Goal: Task Accomplishment & Management: Complete application form

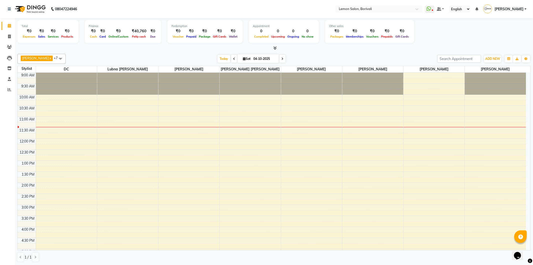
click at [311, 56] on div "[DATE] [DATE]" at bounding box center [251, 59] width 367 height 8
click at [489, 56] on button "ADD NEW Toggle Dropdown" at bounding box center [492, 58] width 17 height 7
click at [483, 81] on link "Add Expense" at bounding box center [482, 81] width 40 height 7
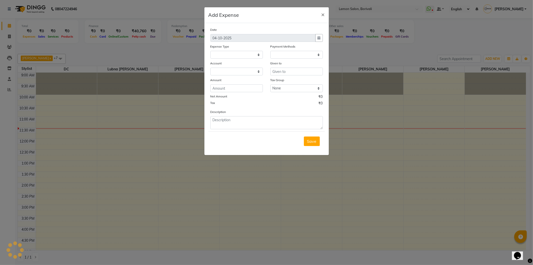
select select
select select "1"
select select "2324"
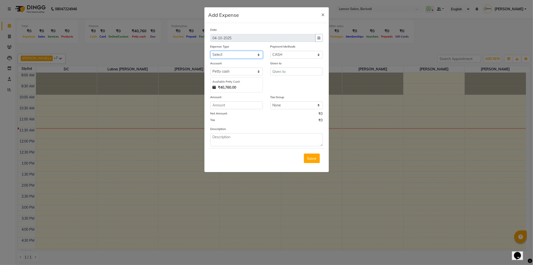
click at [248, 54] on select "Select Advance Cash transfer to hub Laundry Loan Membership Milk Miscellaneous …" at bounding box center [237, 55] width 53 height 8
click at [211, 51] on select "Select Advance Cash transfer to hub Laundry Loan Membership Milk Miscellaneous …" at bounding box center [237, 55] width 53 height 8
click at [241, 56] on select "Select Advance Cash transfer to hub Laundry Loan Membership Milk Miscellaneous …" at bounding box center [237, 55] width 53 height 8
select select "2690"
click at [211, 51] on select "Select Advance Cash transfer to hub Laundry Loan Membership Milk Miscellaneous …" at bounding box center [237, 55] width 53 height 8
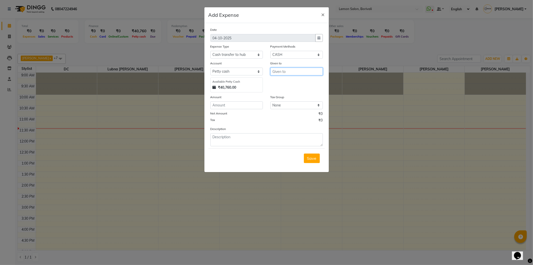
click at [284, 72] on input "text" at bounding box center [297, 72] width 53 height 8
type input "Shoaib ji"
click at [244, 109] on input "number" at bounding box center [237, 105] width 53 height 8
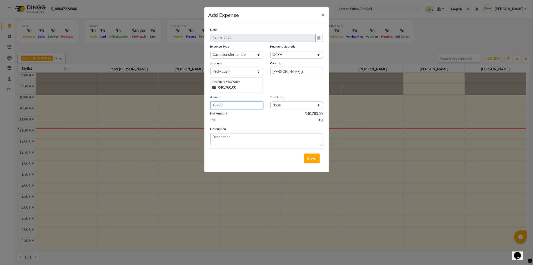
type input "40760"
click at [233, 137] on textarea at bounding box center [267, 139] width 113 height 13
paste textarea "27th Sept 2025 20252 28th Sept 2025 2814 29th Sept 2025 2072 30th Sept 2025 494"
paste textarea "01st Oct 2025 3052 2nd Oct 2025 7264 3rd Oct 2025 4812"
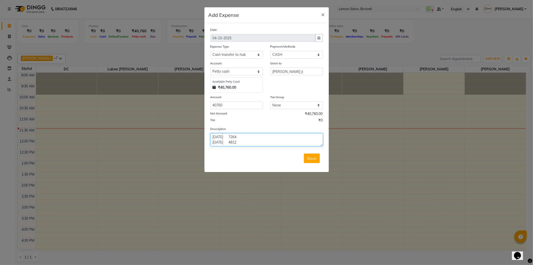
scroll to position [35, 0]
drag, startPoint x: 286, startPoint y: 144, endPoint x: 295, endPoint y: 143, distance: 9.3
click at [287, 144] on textarea "27th Sept 2025 20252 28th Sept 2025 2814 29th Sept 2025 2072 30th Sept 2025 494…" at bounding box center [267, 139] width 113 height 13
type textarea "27th Sept 2025 20252 28th Sept 2025 2814 29th Sept 2025 2072 30th Sept 2025 494…"
click at [314, 159] on span "Save" at bounding box center [312, 158] width 10 height 5
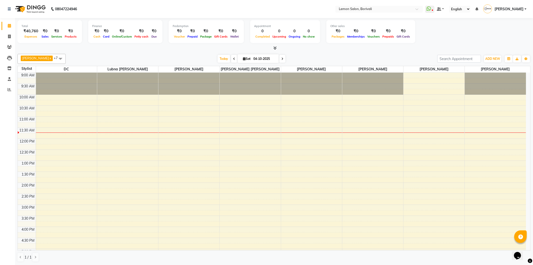
click at [165, 57] on div "Today Sat 04-10-2025" at bounding box center [251, 59] width 367 height 8
click at [274, 49] on icon at bounding box center [275, 48] width 3 height 4
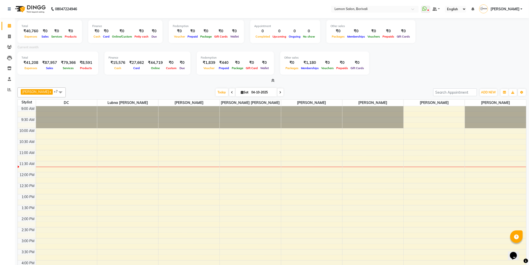
click at [274, 80] on icon at bounding box center [273, 81] width 3 height 4
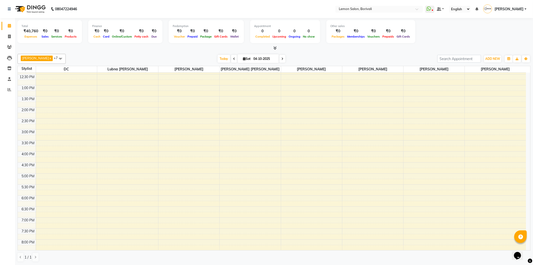
scroll to position [21, 0]
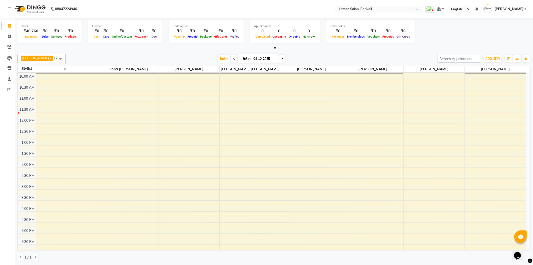
click at [255, 58] on input "04-10-2025" at bounding box center [264, 59] width 25 height 8
select select "10"
select select "2025"
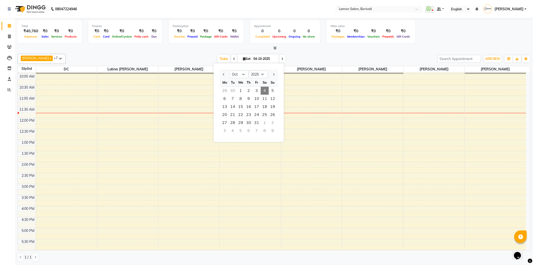
click at [286, 53] on div "Mo Adnan x Prashant Chavan x DC x Lubna mushahid siddique x Nirmala jeevan mart…" at bounding box center [274, 158] width 513 height 212
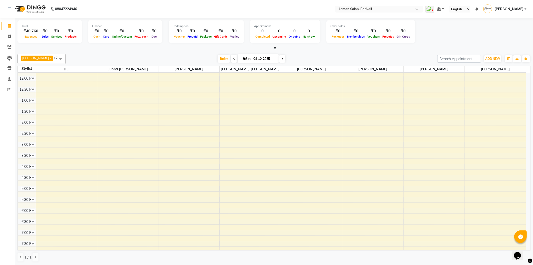
scroll to position [0, 0]
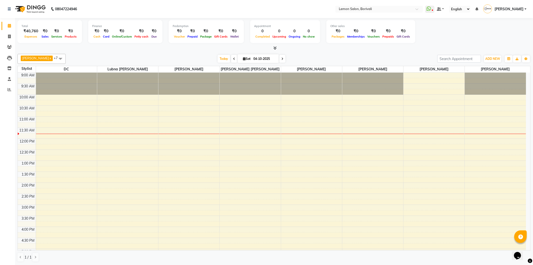
click at [335, 58] on div "Today Sat 04-10-2025" at bounding box center [251, 59] width 367 height 8
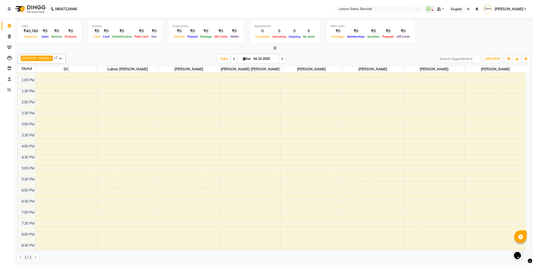
scroll to position [132, 0]
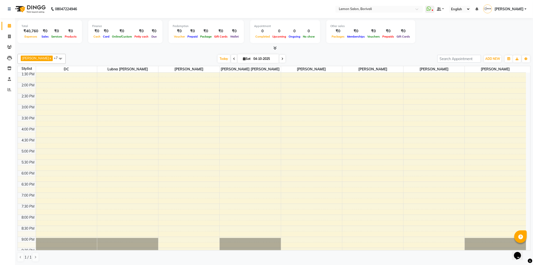
scroll to position [111, 0]
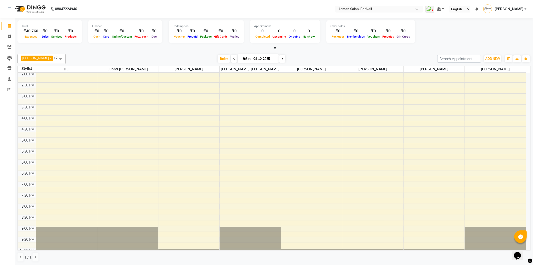
click at [153, 52] on div "[PERSON_NAME] x [PERSON_NAME] x DC x Lubna [PERSON_NAME] x [PERSON_NAME] jeevan…" at bounding box center [274, 158] width 513 height 212
click at [8, 68] on icon at bounding box center [9, 68] width 4 height 4
select select
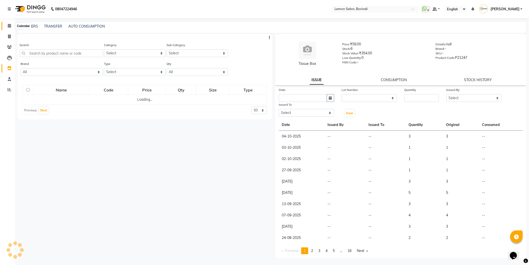
click at [6, 25] on span at bounding box center [9, 26] width 9 height 6
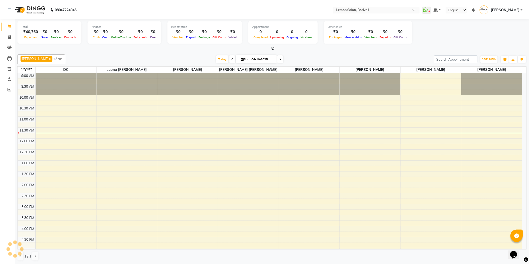
scroll to position [44, 0]
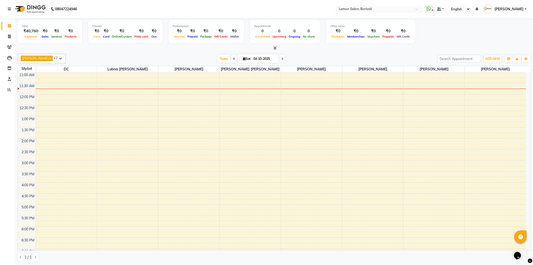
click at [120, 49] on div at bounding box center [274, 48] width 513 height 5
click at [8, 61] on link "Leads" at bounding box center [8, 58] width 12 height 8
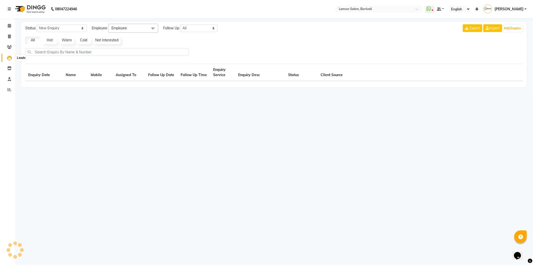
select select "10"
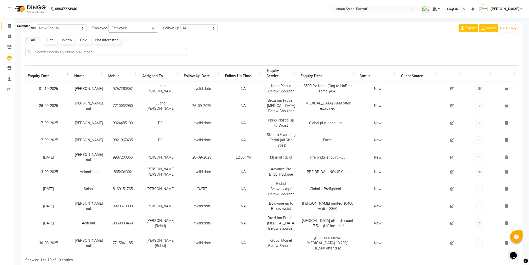
click at [10, 26] on icon at bounding box center [9, 26] width 3 height 4
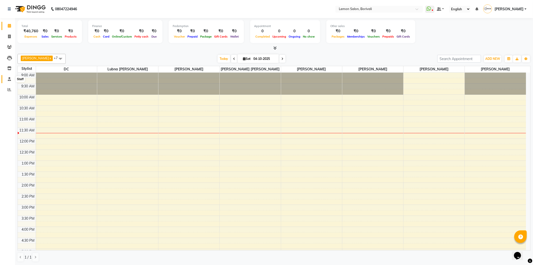
click at [6, 79] on span at bounding box center [9, 79] width 9 height 6
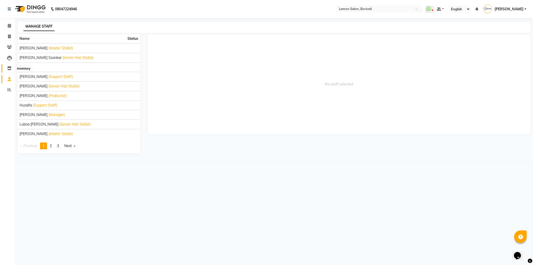
click at [7, 69] on icon at bounding box center [9, 68] width 4 height 4
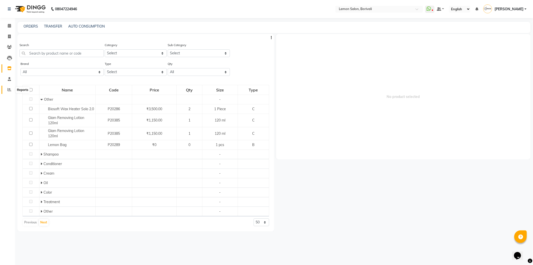
click at [11, 89] on span at bounding box center [9, 90] width 9 height 6
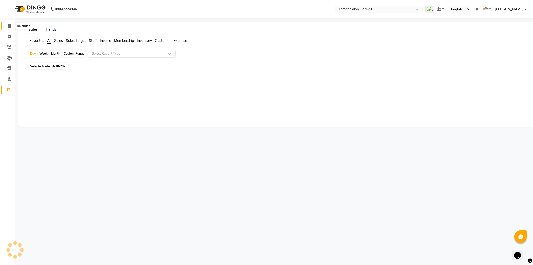
click at [10, 26] on icon at bounding box center [9, 26] width 3 height 4
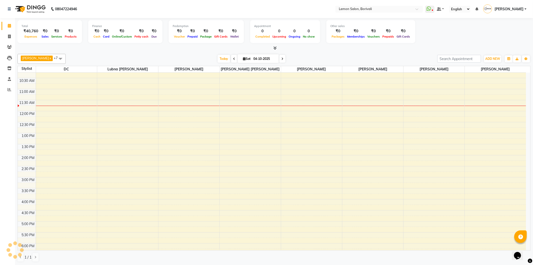
scroll to position [132, 0]
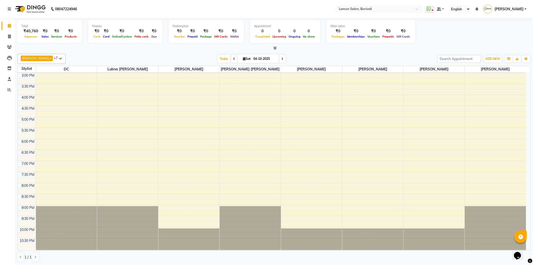
click at [148, 44] on div "Total ₹40,760 Expenses ₹0 Sales ₹0 Services ₹0 Products Finance ₹0 Cash ₹0 Card…" at bounding box center [274, 34] width 513 height 33
click at [277, 48] on icon at bounding box center [275, 48] width 3 height 4
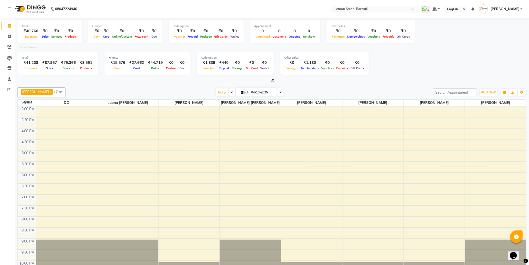
click at [272, 81] on icon at bounding box center [273, 81] width 3 height 4
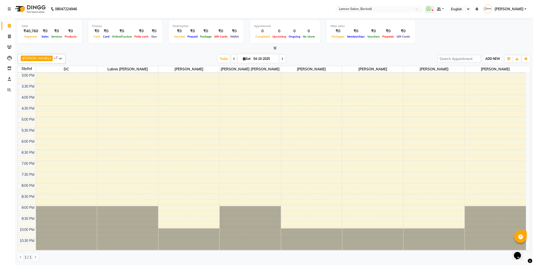
click at [496, 58] on span "ADD NEW" at bounding box center [493, 59] width 15 height 4
click at [490, 87] on link "Add Attendance" at bounding box center [482, 87] width 40 height 7
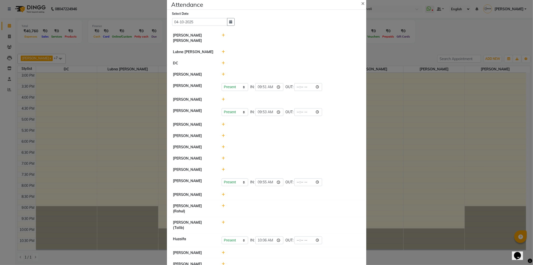
scroll to position [11, 0]
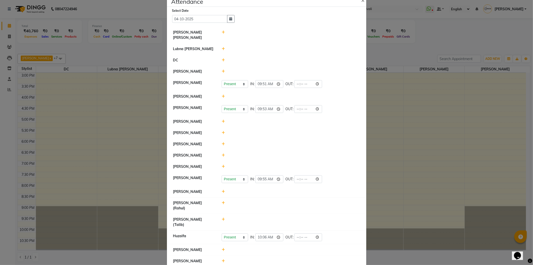
click at [223, 258] on div at bounding box center [291, 260] width 146 height 5
click at [222, 259] on icon at bounding box center [223, 261] width 3 height 4
click at [283, 260] on button "Check-In" at bounding box center [284, 263] width 15 height 7
click at [222, 131] on icon at bounding box center [223, 133] width 3 height 4
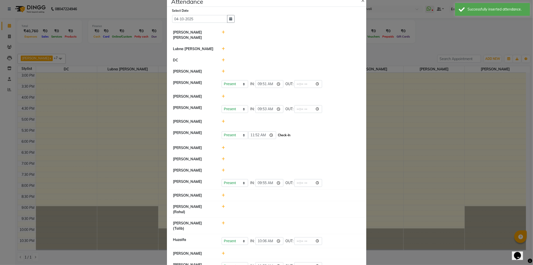
click at [285, 135] on button "Check-In" at bounding box center [284, 135] width 15 height 7
click at [222, 168] on icon at bounding box center [223, 169] width 3 height 4
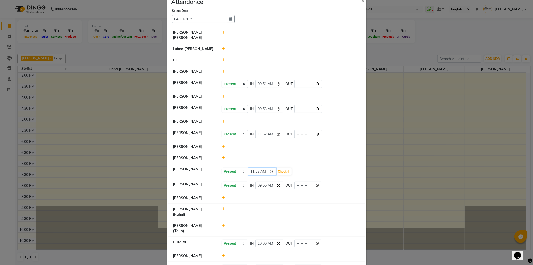
click at [269, 172] on input "11:53" at bounding box center [262, 171] width 28 height 8
type input "11:30"
click at [283, 173] on button "Check-In" at bounding box center [284, 171] width 15 height 7
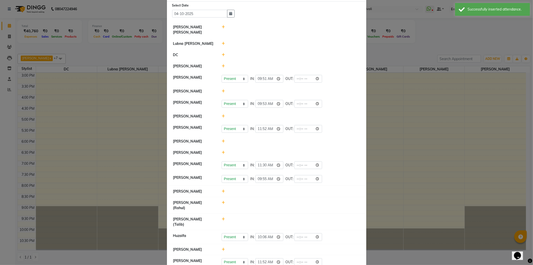
scroll to position [18, 0]
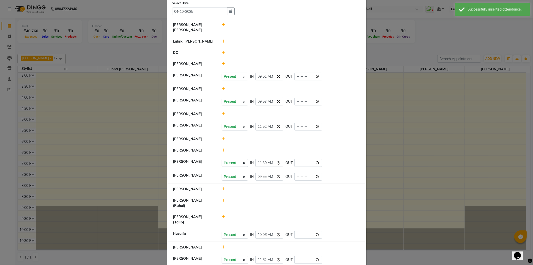
click at [222, 201] on icon at bounding box center [223, 200] width 3 height 4
click at [269, 202] on input "11:53" at bounding box center [262, 203] width 28 height 8
type input "11:50"
click at [284, 202] on button "Check-In" at bounding box center [284, 202] width 15 height 7
click at [222, 245] on icon at bounding box center [223, 247] width 3 height 4
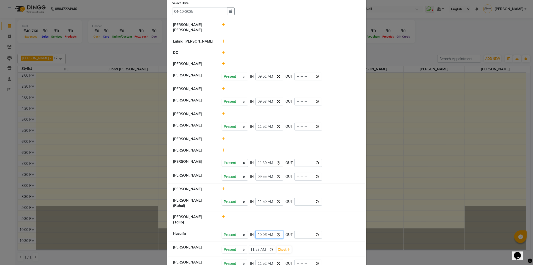
click at [279, 231] on input "10:06" at bounding box center [270, 235] width 28 height 8
type input "11:39"
click at [284, 246] on button "Check-In" at bounding box center [284, 249] width 15 height 7
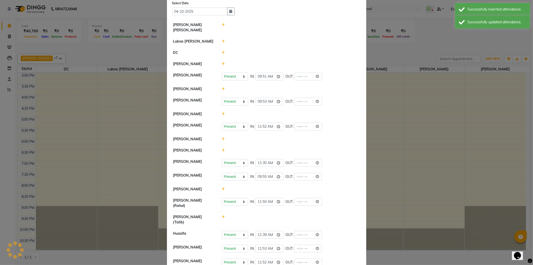
click at [222, 40] on icon at bounding box center [223, 42] width 3 height 4
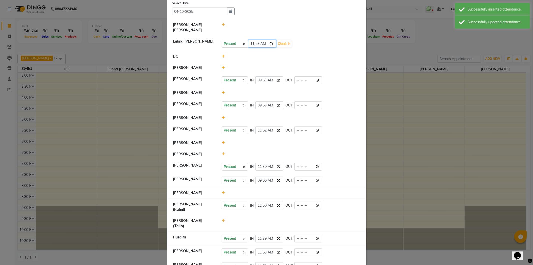
click at [270, 40] on input "11:53" at bounding box center [262, 44] width 28 height 8
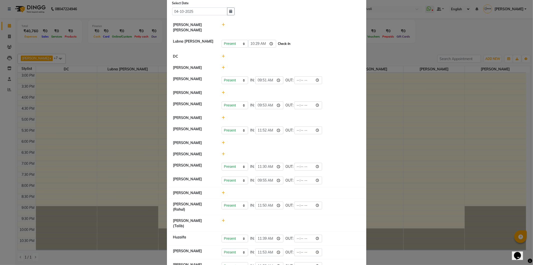
type input "10:29"
click at [285, 41] on button "Check-In" at bounding box center [284, 43] width 15 height 7
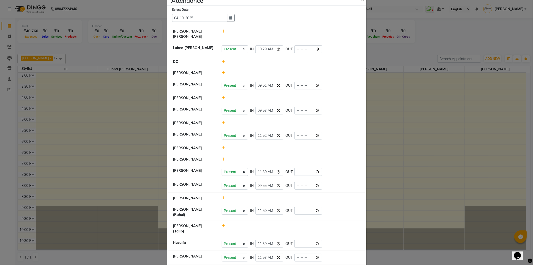
scroll to position [0, 0]
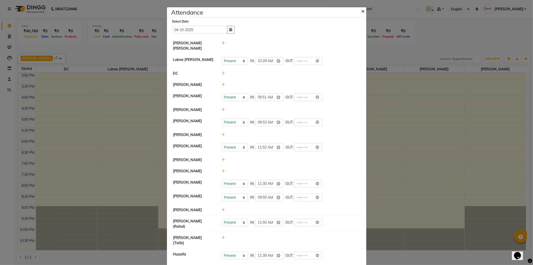
click at [362, 10] on span "×" at bounding box center [364, 11] width 4 height 8
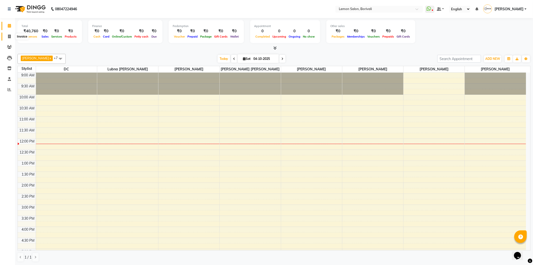
click at [11, 36] on span at bounding box center [9, 37] width 9 height 6
select select "service"
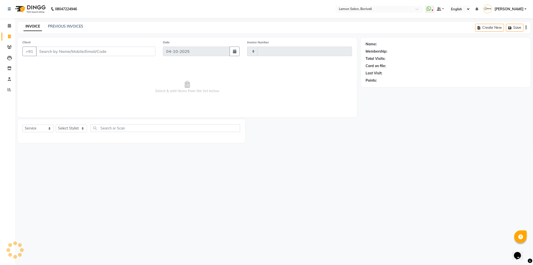
type input "2907"
select select "567"
click at [94, 52] on input "Client" at bounding box center [96, 52] width 120 height 10
type input "9820024303"
click at [368, 67] on div "Card on file:" at bounding box center [376, 65] width 21 height 5
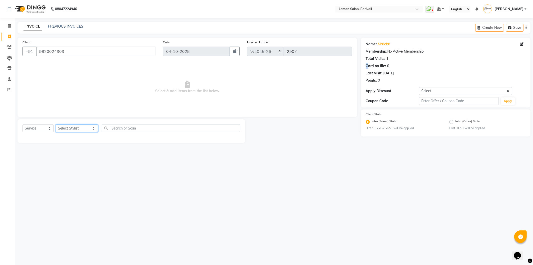
click at [87, 126] on select "Select Stylist DC [PERSON_NAME] [PERSON_NAME] Paswn [PERSON_NAME] Jyoti [PERSON…" at bounding box center [77, 128] width 42 height 8
drag, startPoint x: 179, startPoint y: 110, endPoint x: 116, endPoint y: 122, distance: 64.5
click at [179, 110] on span "Select & add items from the list below" at bounding box center [188, 87] width 330 height 50
click at [45, 129] on select "Select Service Product Membership Package Voucher Prepaid Gift Card" at bounding box center [38, 128] width 31 height 8
select select "membership"
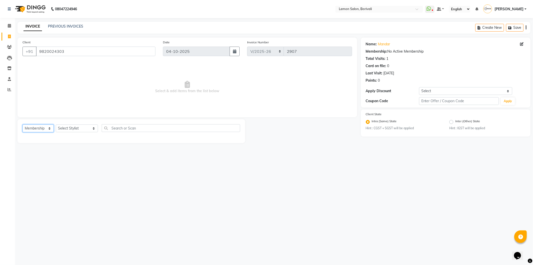
click at [23, 125] on select "Select Service Product Membership Package Voucher Prepaid Gift Card" at bounding box center [38, 128] width 31 height 8
click at [79, 129] on select "Select Stylist DC [PERSON_NAME] [PERSON_NAME] Paswn [PERSON_NAME] Jyoti [PERSON…" at bounding box center [77, 128] width 42 height 8
click at [235, 145] on label at bounding box center [235, 146] width 4 height 4
click at [235, 145] on input "checkbox" at bounding box center [234, 146] width 3 height 3
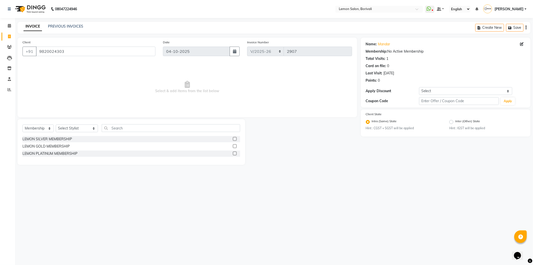
click at [236, 146] on label at bounding box center [235, 146] width 4 height 4
click at [236, 146] on input "checkbox" at bounding box center [234, 146] width 3 height 3
checkbox input "false"
click at [43, 131] on select "Select Service Product Membership Package Voucher Prepaid Gift Card" at bounding box center [38, 128] width 31 height 8
click at [81, 129] on select "Select Stylist DC [PERSON_NAME] [PERSON_NAME] Paswn [PERSON_NAME] Jyoti [PERSON…" at bounding box center [77, 128] width 42 height 8
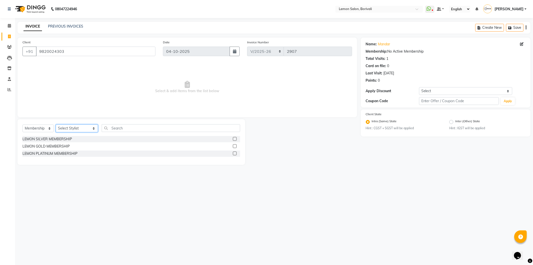
select select "75789"
click at [56, 125] on select "Select Stylist DC [PERSON_NAME] [PERSON_NAME] Paswn [PERSON_NAME] Jyoti [PERSON…" at bounding box center [77, 128] width 42 height 8
click at [236, 146] on label at bounding box center [235, 146] width 4 height 4
click at [236, 146] on input "checkbox" at bounding box center [234, 146] width 3 height 3
select select "select"
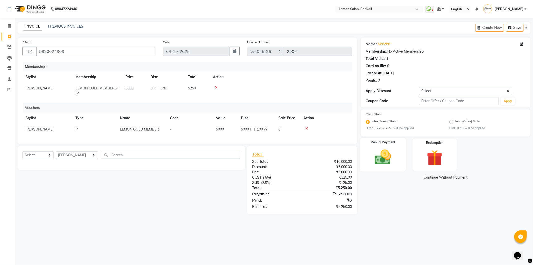
click at [394, 160] on img at bounding box center [383, 157] width 27 height 19
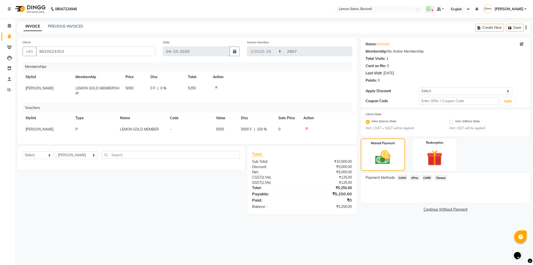
click at [431, 178] on span "CARD" at bounding box center [427, 178] width 11 height 6
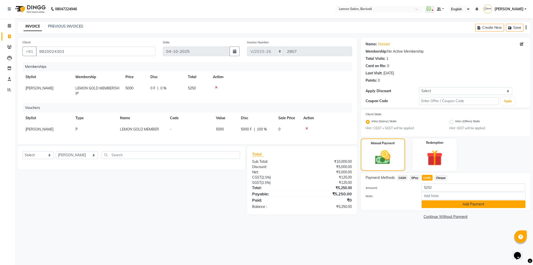
click at [480, 205] on button "Add Payment" at bounding box center [474, 204] width 104 height 8
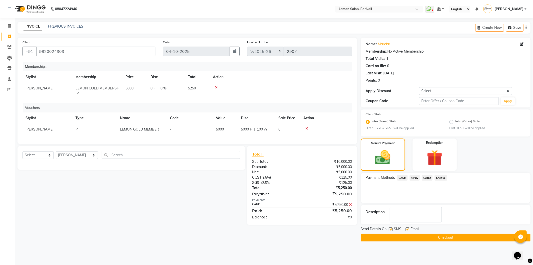
click at [411, 240] on button "Checkout" at bounding box center [446, 237] width 170 height 8
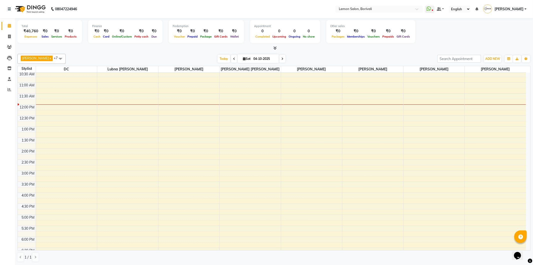
scroll to position [83, 0]
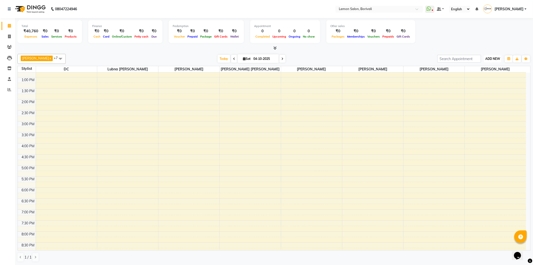
click at [493, 58] on span "ADD NEW" at bounding box center [493, 59] width 15 height 4
click at [490, 87] on link "Add Attendance" at bounding box center [482, 87] width 40 height 7
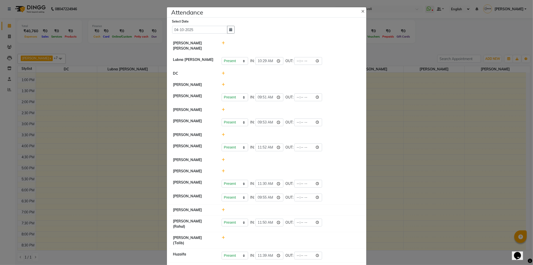
click at [222, 41] on span at bounding box center [223, 43] width 3 height 5
click at [282, 46] on button "Check-In" at bounding box center [284, 45] width 15 height 7
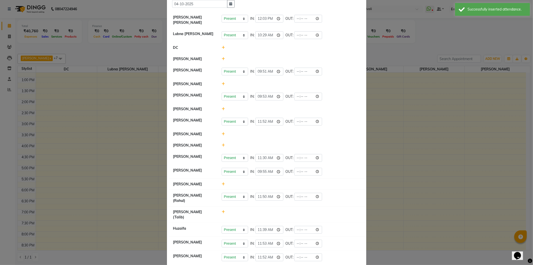
click at [222, 84] on icon at bounding box center [223, 84] width 3 height 4
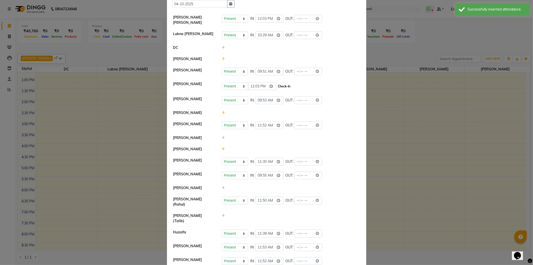
click at [283, 87] on button "Check-In" at bounding box center [284, 86] width 15 height 7
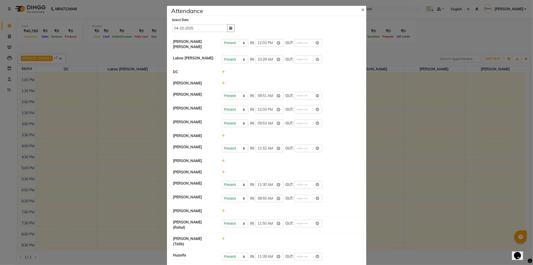
scroll to position [0, 0]
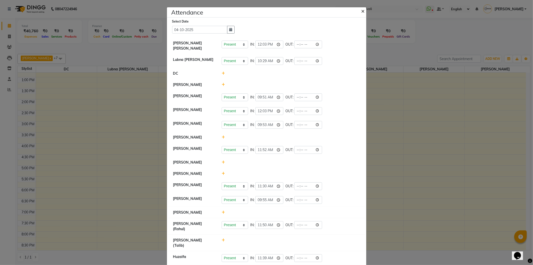
click at [362, 11] on span "×" at bounding box center [364, 11] width 4 height 8
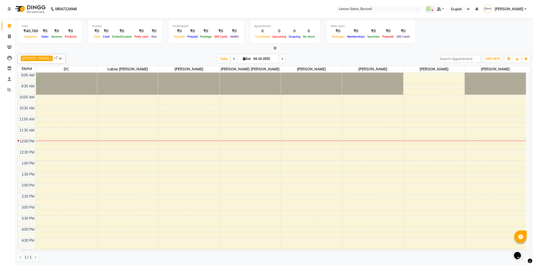
click at [211, 51] on div at bounding box center [274, 48] width 513 height 5
drag, startPoint x: 392, startPoint y: 161, endPoint x: 348, endPoint y: 206, distance: 63.1
drag, startPoint x: 348, startPoint y: 206, endPoint x: 337, endPoint y: 56, distance: 149.7
click at [338, 56] on div "[DATE] [DATE]" at bounding box center [251, 59] width 367 height 8
click at [9, 36] on icon at bounding box center [9, 37] width 3 height 4
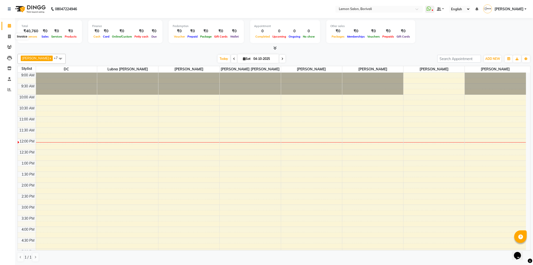
select select "567"
select select "service"
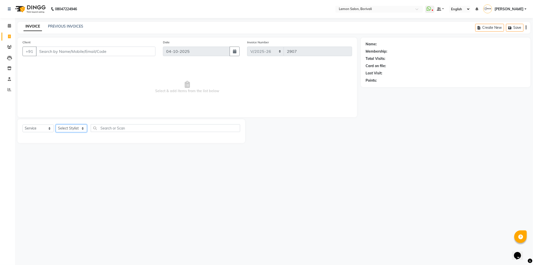
click at [76, 129] on select "Select Stylist" at bounding box center [71, 128] width 31 height 8
select select "60968"
click at [56, 125] on select "Select Stylist DC [PERSON_NAME] [PERSON_NAME] Paswn [PERSON_NAME] Jyoti [PERSON…" at bounding box center [77, 128] width 42 height 8
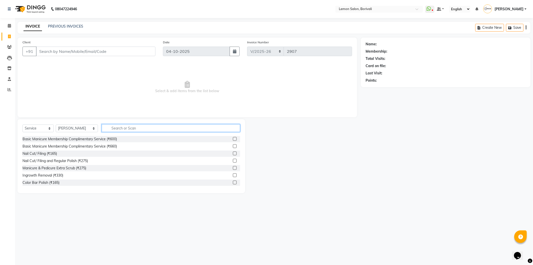
click at [110, 126] on input "text" at bounding box center [171, 128] width 139 height 8
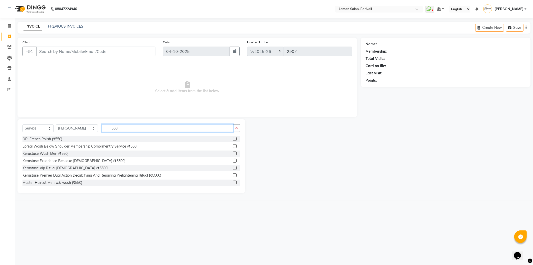
type input "550"
click at [233, 183] on label at bounding box center [235, 182] width 4 height 4
click at [233, 183] on input "checkbox" at bounding box center [234, 182] width 3 height 3
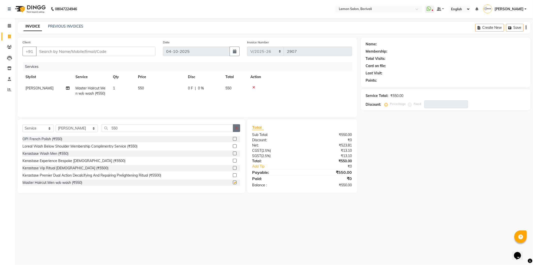
checkbox input "false"
click at [236, 129] on icon "button" at bounding box center [236, 128] width 3 height 4
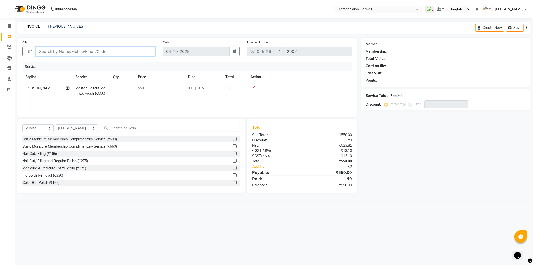
click at [129, 54] on input "Client" at bounding box center [96, 52] width 120 height 10
click at [108, 46] on div "Client +91" at bounding box center [89, 50] width 141 height 21
click at [110, 48] on input "Client" at bounding box center [96, 52] width 120 height 10
type input "9"
type input "0"
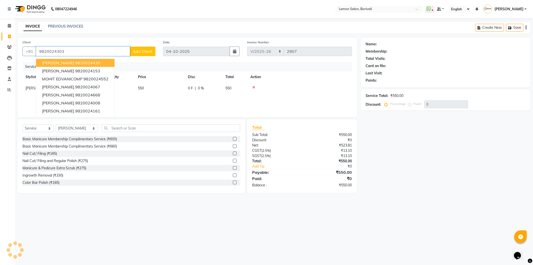
type input "9820024303"
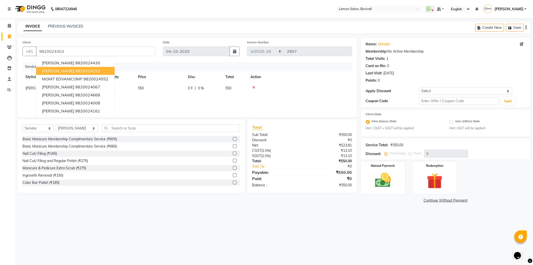
click at [428, 69] on div "Name: Mandar Membership: No Active Membership Total Visits: 1 Card on file: 0 L…" at bounding box center [446, 62] width 160 height 44
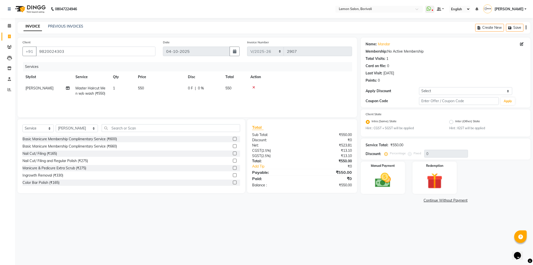
drag, startPoint x: 84, startPoint y: 56, endPoint x: 36, endPoint y: 62, distance: 48.8
click at [20, 56] on div "Client [PHONE_NUMBER]" at bounding box center [89, 50] width 141 height 21
click at [54, 56] on input "9820024303" at bounding box center [96, 52] width 120 height 10
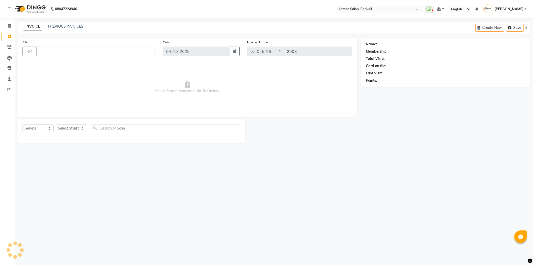
select select "567"
select select "service"
click at [116, 52] on input "Client" at bounding box center [96, 52] width 120 height 10
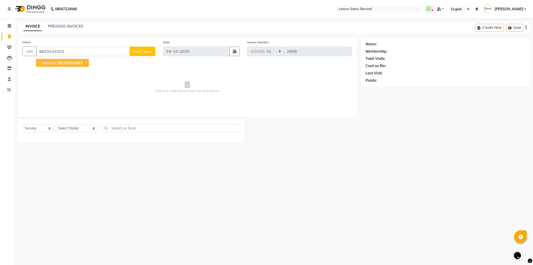
click at [71, 64] on span "9820024303" at bounding box center [70, 62] width 25 height 5
type input "9820024303"
select select "1: Object"
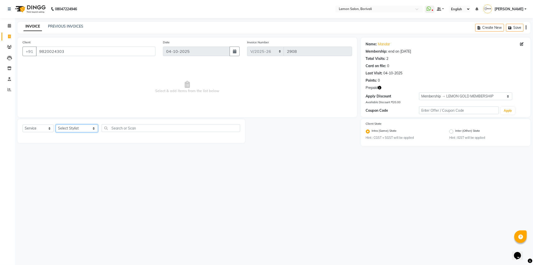
click at [73, 130] on select "Select Stylist DC [PERSON_NAME] [PERSON_NAME] Paswn [PERSON_NAME] Jyoti [PERSON…" at bounding box center [77, 128] width 42 height 8
click at [56, 125] on select "Select Stylist DC [PERSON_NAME] [PERSON_NAME] Paswn [PERSON_NAME] Jyoti [PERSON…" at bounding box center [77, 128] width 42 height 8
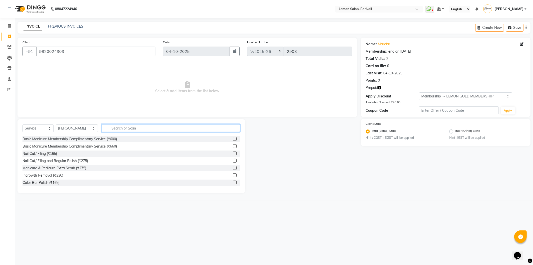
click at [128, 125] on input "text" at bounding box center [171, 128] width 139 height 8
click at [79, 131] on select "Select Stylist DC [PERSON_NAME] [PERSON_NAME] Paswn [PERSON_NAME] Jyoti [PERSON…" at bounding box center [77, 128] width 42 height 8
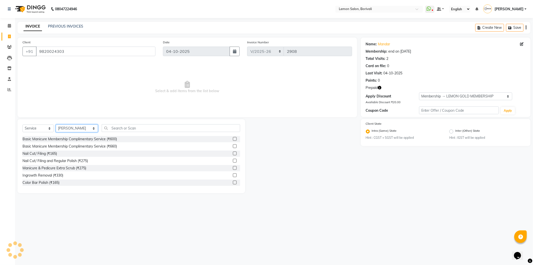
select select "60968"
click at [56, 125] on select "Select Stylist DC [PERSON_NAME] [PERSON_NAME] Paswn [PERSON_NAME] Jyoti [PERSON…" at bounding box center [77, 128] width 42 height 8
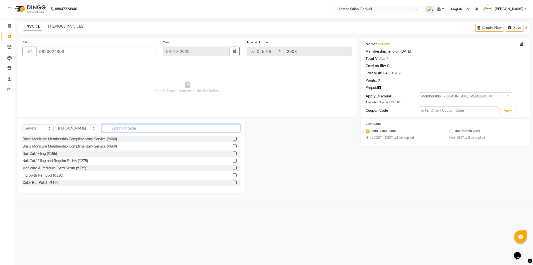
click at [153, 127] on input "text" at bounding box center [171, 128] width 139 height 8
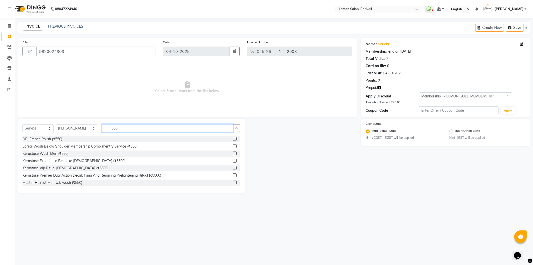
type input "550"
click at [233, 183] on label at bounding box center [235, 182] width 4 height 4
click at [233, 183] on input "checkbox" at bounding box center [234, 182] width 3 height 3
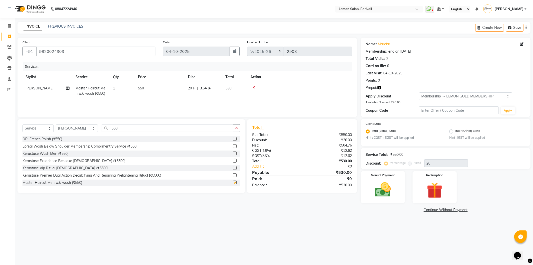
checkbox input "false"
click at [442, 93] on select "Select Membership → LEMON GOLD MEMBERSHIP Coupon → Abc" at bounding box center [465, 96] width 93 height 8
select select "0:"
click at [419, 92] on select "Select Membership → LEMON GOLD MEMBERSHIP Coupon → Abc" at bounding box center [465, 96] width 93 height 8
type input "0"
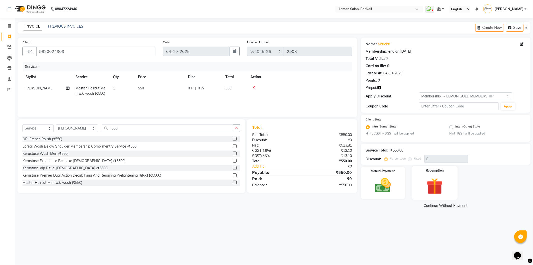
click at [436, 178] on img at bounding box center [435, 186] width 27 height 21
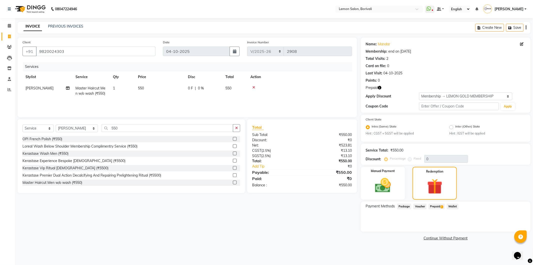
click at [443, 206] on span "1" at bounding box center [442, 206] width 3 height 3
click at [511, 224] on button "Add" at bounding box center [514, 226] width 18 height 9
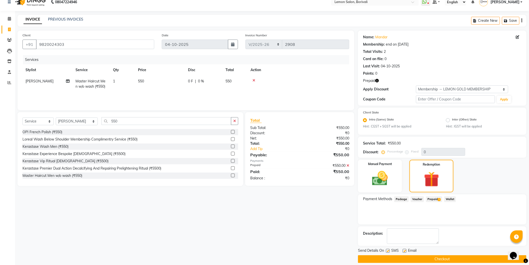
scroll to position [12, 0]
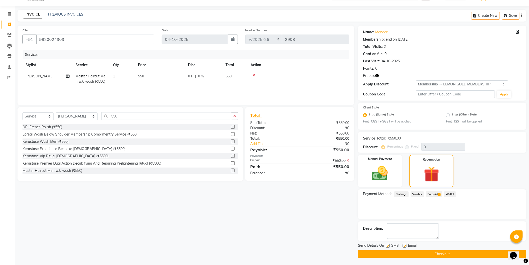
click at [412, 255] on button "Checkout" at bounding box center [442, 254] width 169 height 8
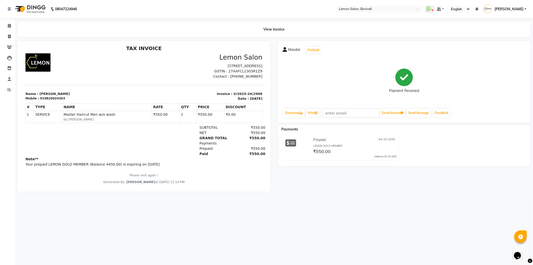
scroll to position [4, 0]
drag, startPoint x: 8, startPoint y: 26, endPoint x: 94, endPoint y: 1, distance: 90.4
click at [8, 26] on icon at bounding box center [9, 26] width 3 height 4
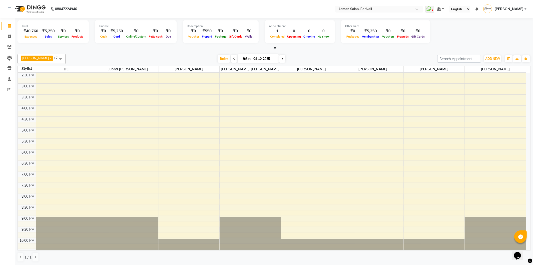
scroll to position [122, 0]
click at [381, 45] on div "Total ₹40,760 Expenses ₹5,250 Sales ₹0 Services ₹0 Products Finance ₹0 Cash ₹5,…" at bounding box center [274, 34] width 513 height 33
click at [467, 41] on div "Total ₹40,760 Expenses ₹5,250 Sales ₹0 Services ₹0 Products Finance ₹0 Cash ₹5,…" at bounding box center [274, 32] width 513 height 25
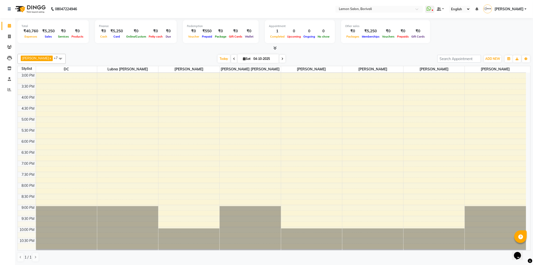
scroll to position [0, 0]
